Goal: Task Accomplishment & Management: Use online tool/utility

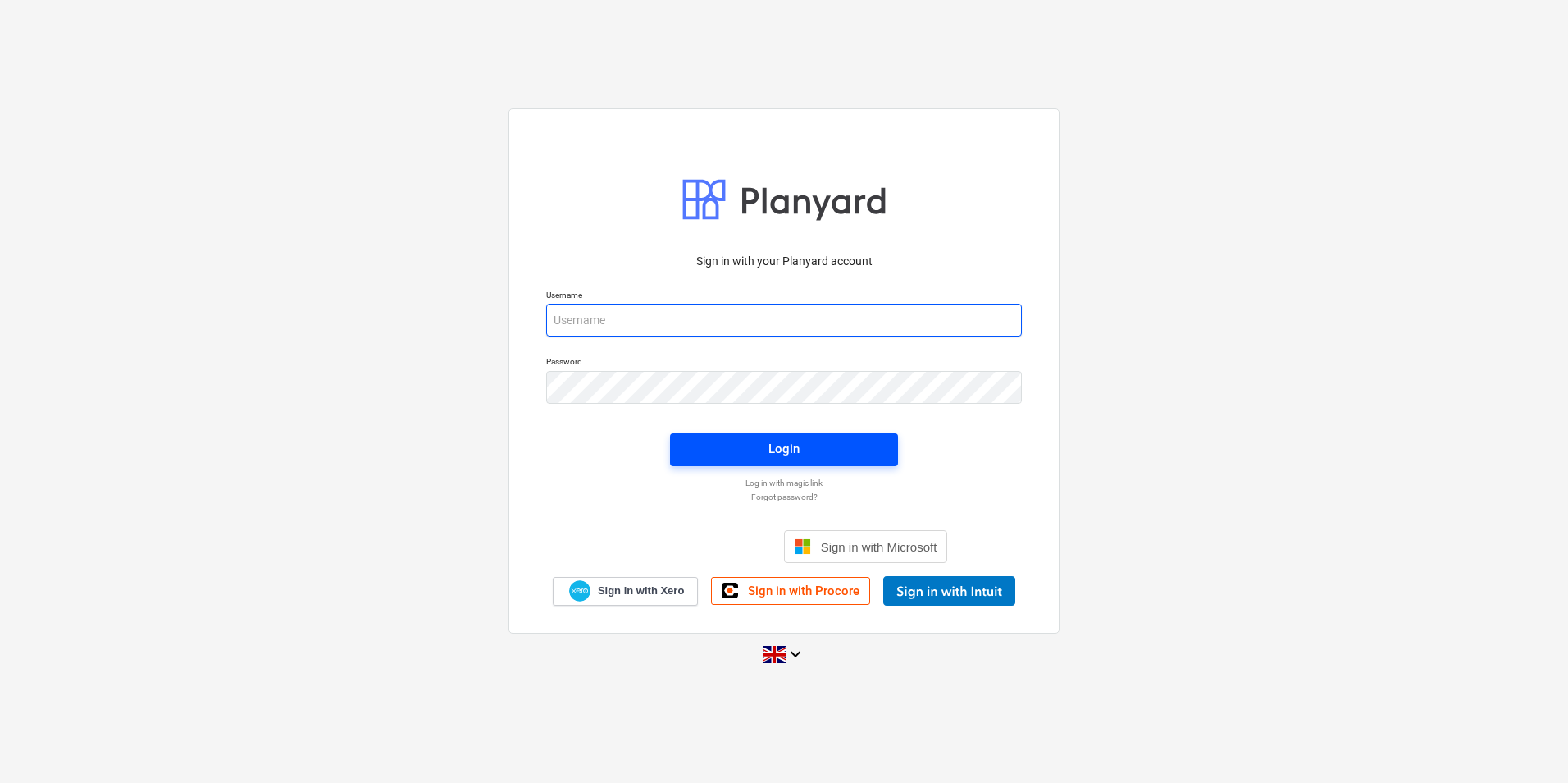
type input "[EMAIL_ADDRESS][DOMAIN_NAME]"
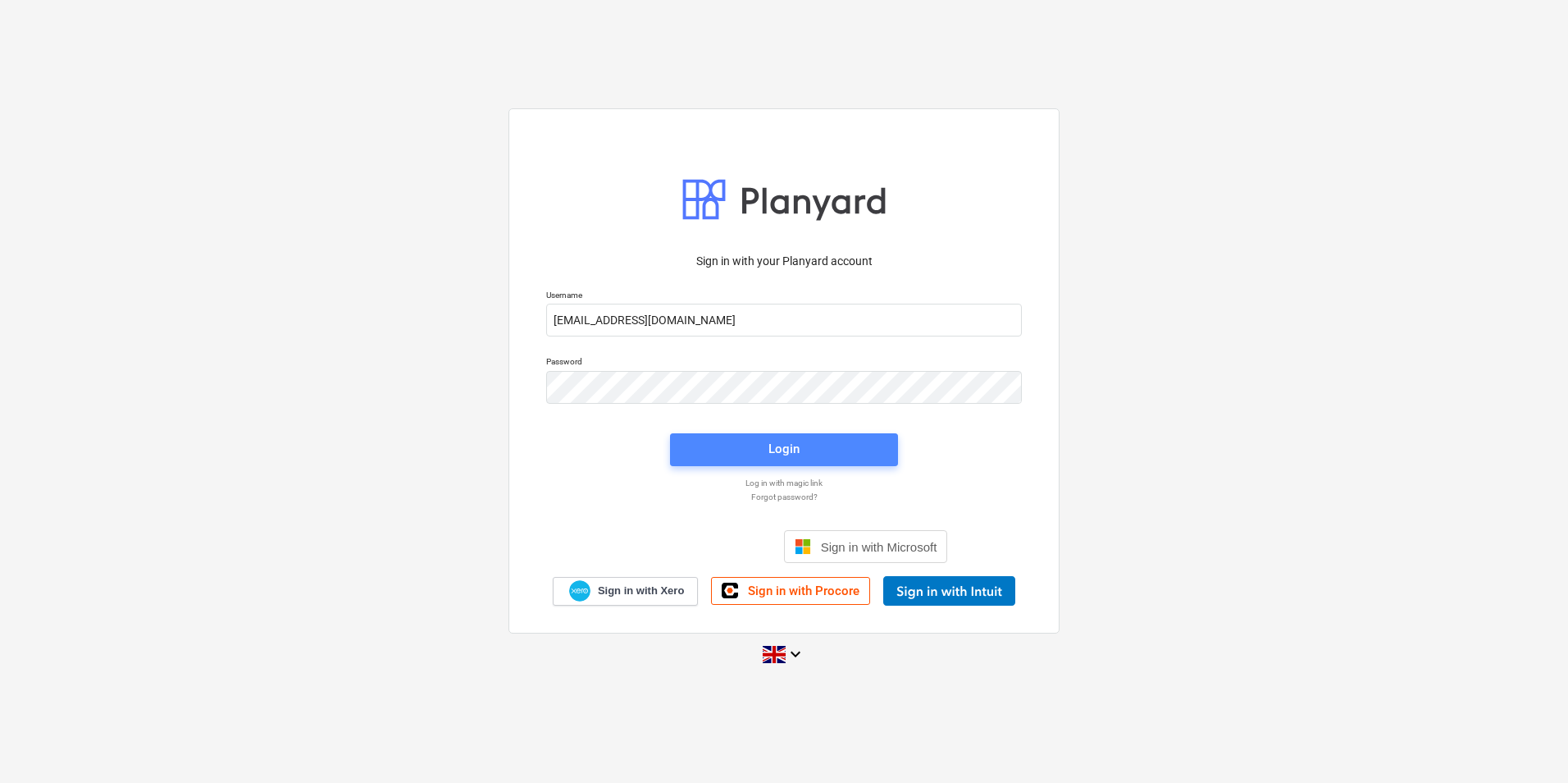
click at [773, 453] on div "Login" at bounding box center [784, 449] width 31 height 21
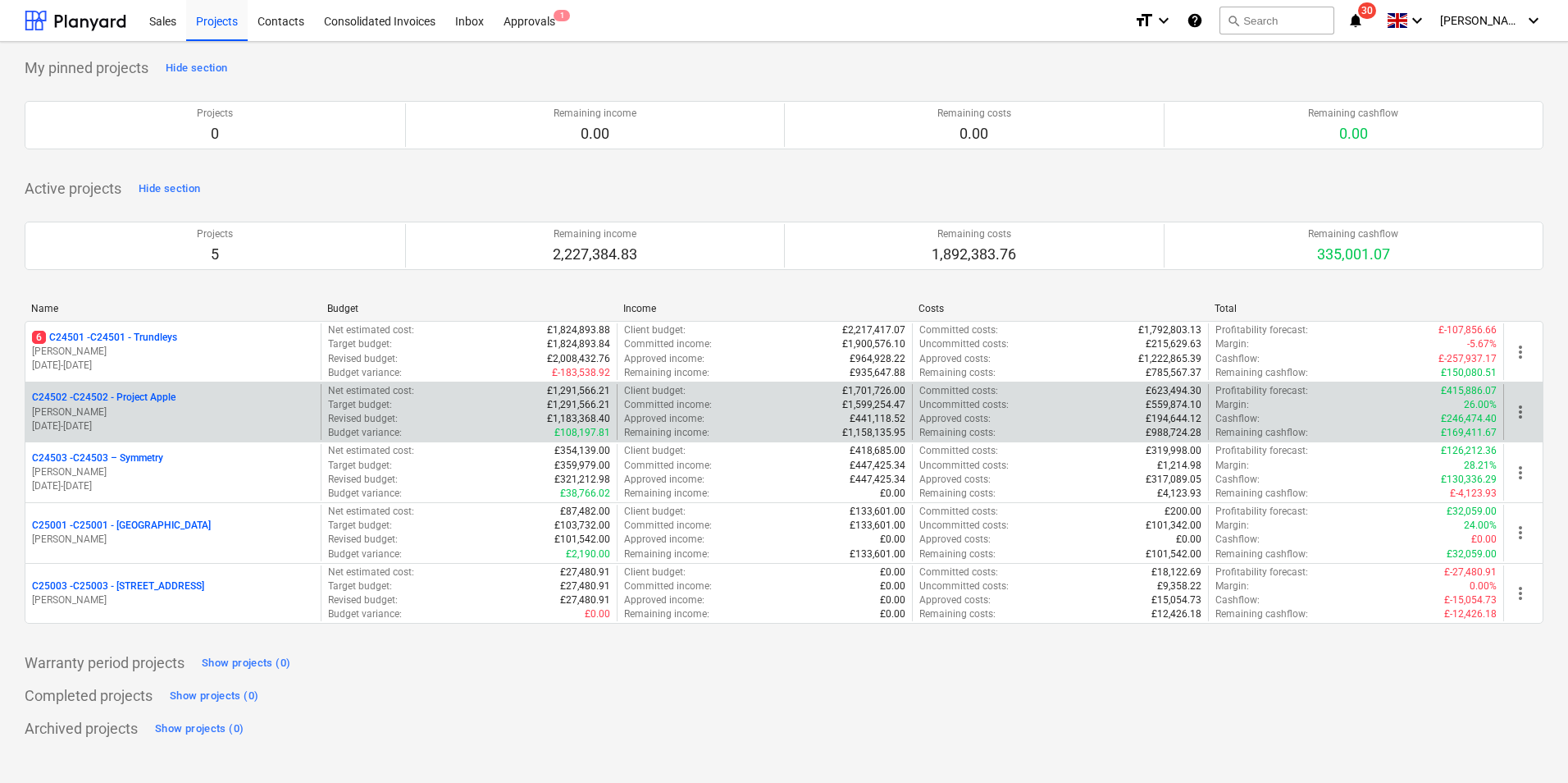
click at [145, 394] on p "C24502 - C24502 - Project Apple" at bounding box center [104, 397] width 144 height 14
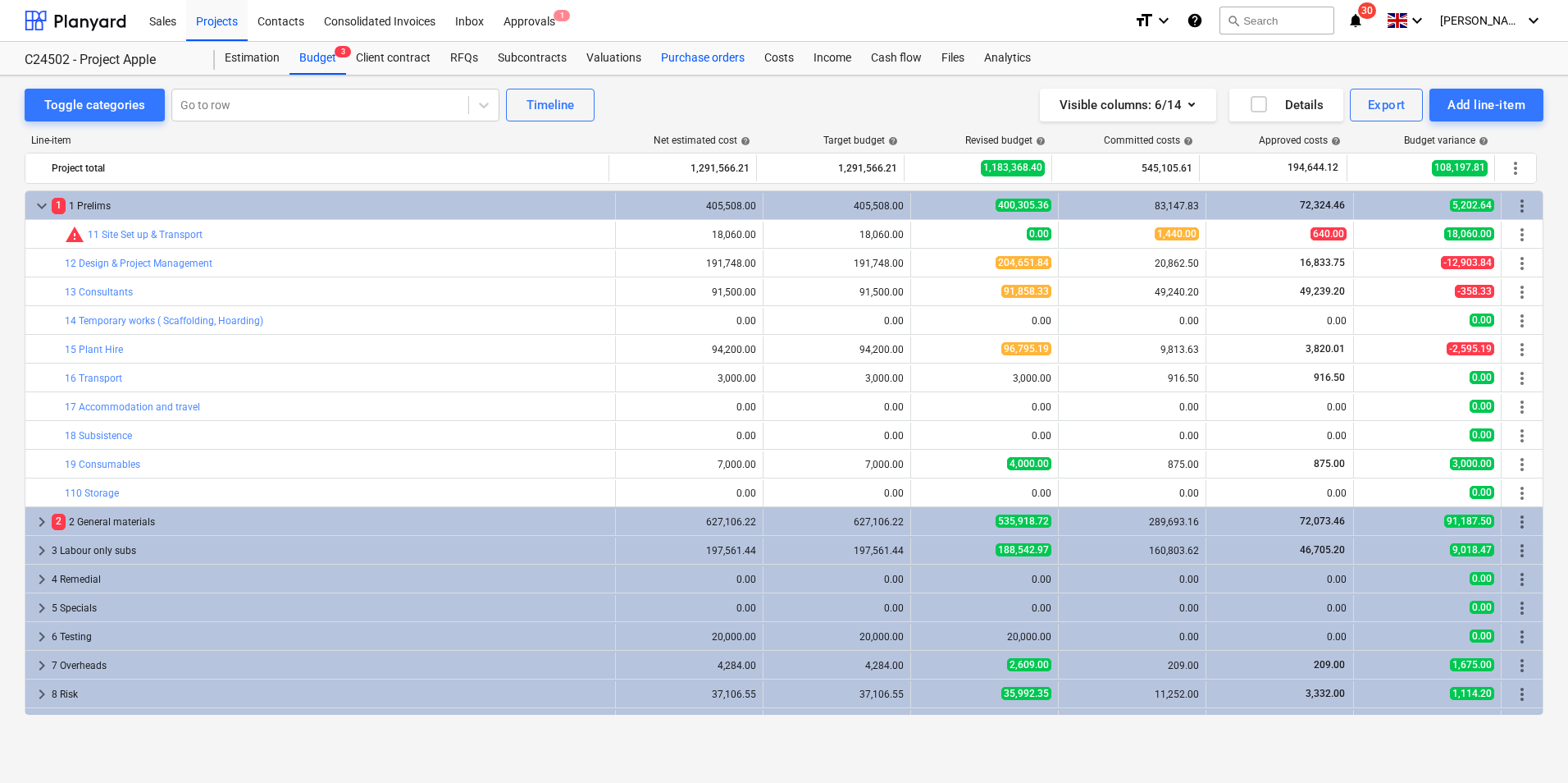
click at [708, 51] on div "Purchase orders" at bounding box center [703, 58] width 104 height 33
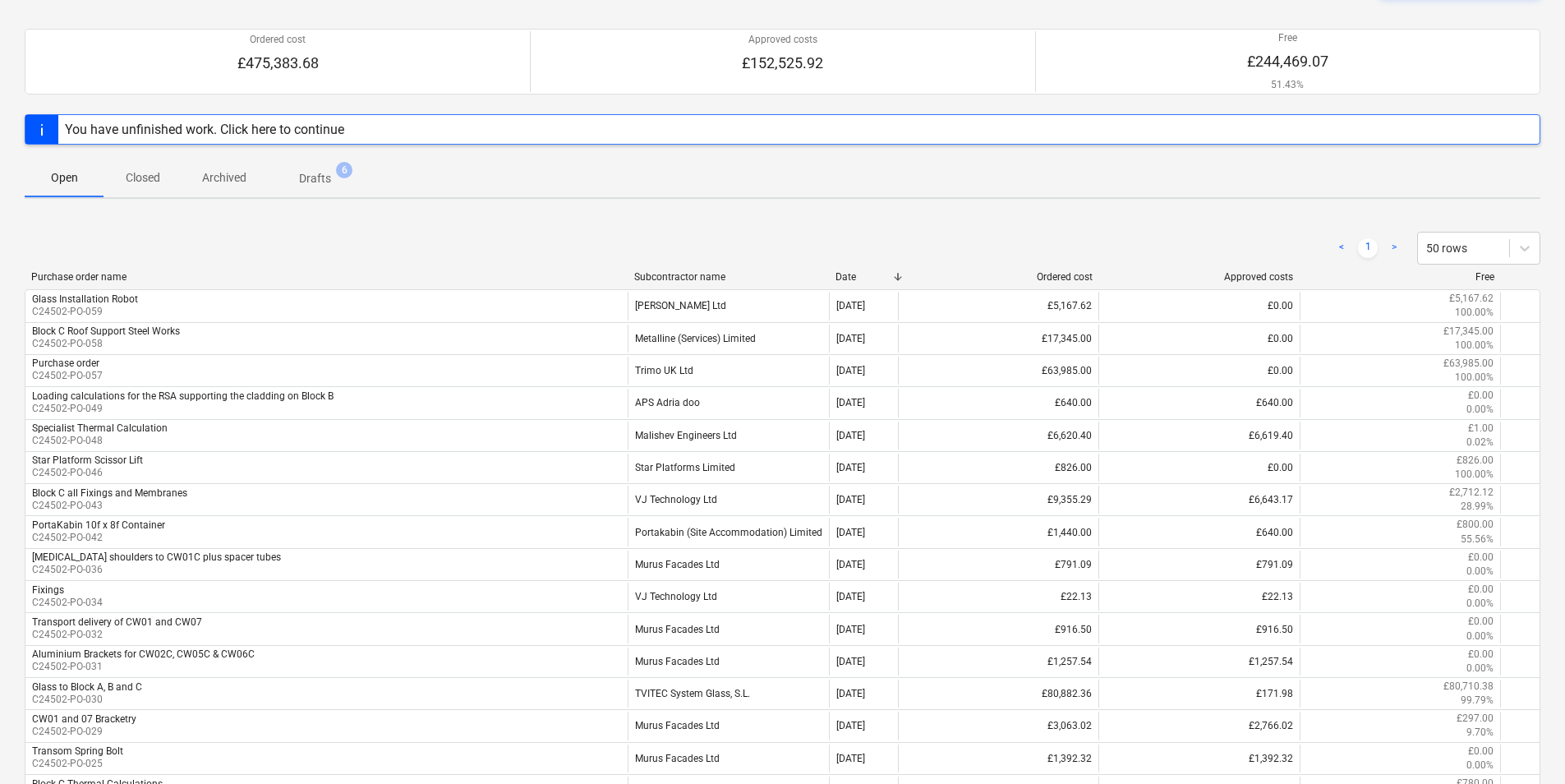
scroll to position [164, 0]
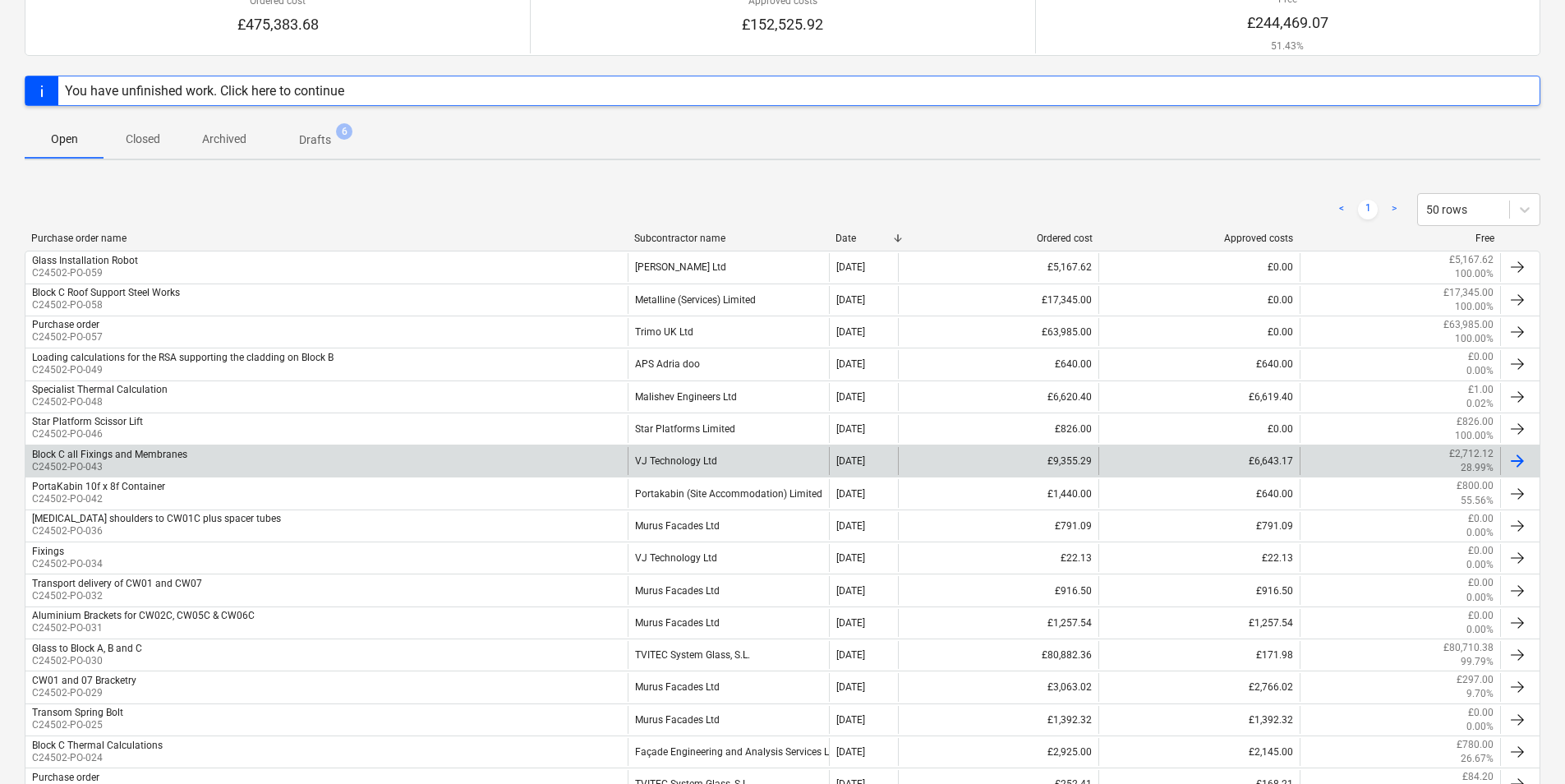
click at [686, 460] on div "VJ Technology Ltd" at bounding box center [728, 460] width 201 height 28
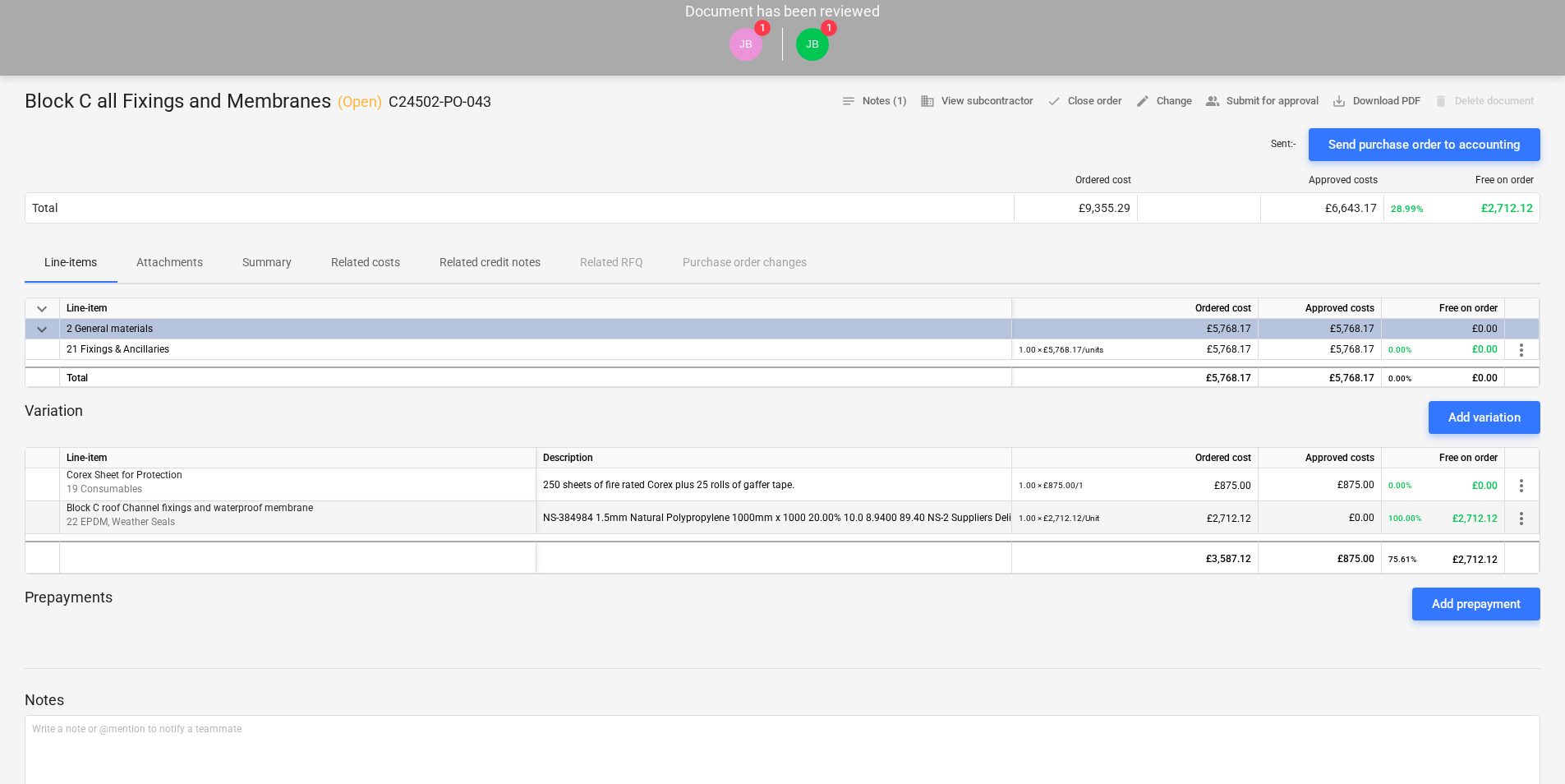
scroll to position [164, 0]
